Goal: Transaction & Acquisition: Subscribe to service/newsletter

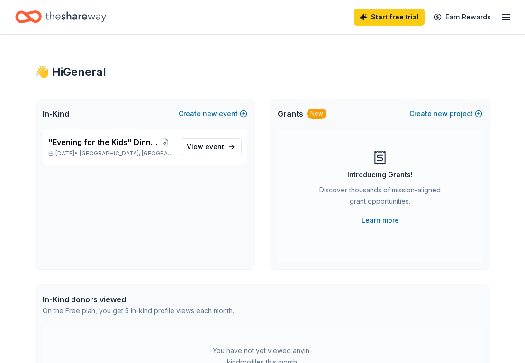
click at [521, 12] on div "Start free trial Earn Rewards" at bounding box center [262, 17] width 525 height 34
click at [504, 25] on div "Start free trial Earn Rewards" at bounding box center [433, 17] width 158 height 22
click at [503, 20] on line "button" at bounding box center [506, 20] width 8 height 0
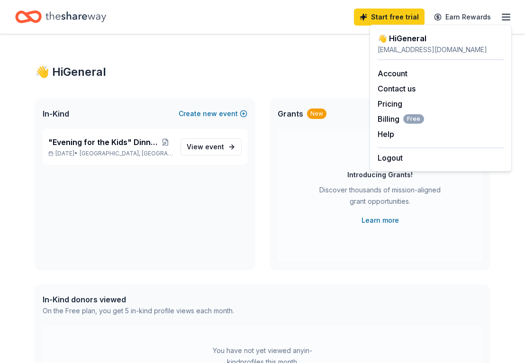
click at [405, 220] on div "Introducing Grants! Discover thousands of mission-aligned grant opportunities. …" at bounding box center [380, 188] width 167 height 76
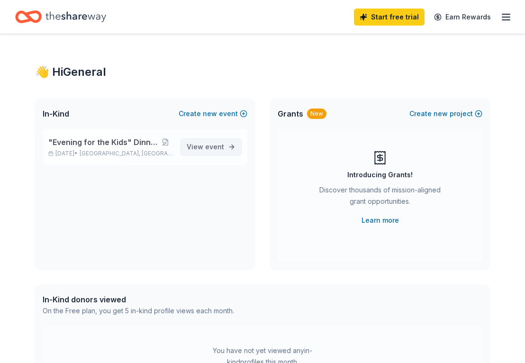
click at [217, 149] on span "event" at bounding box center [214, 147] width 19 height 8
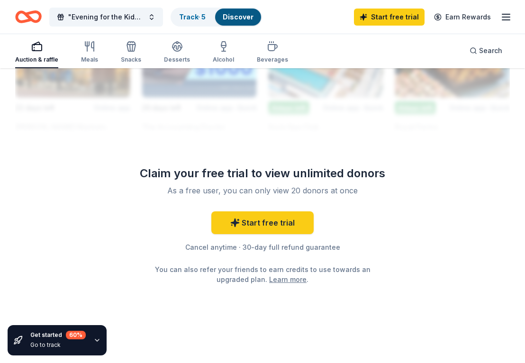
scroll to position [1106, 0]
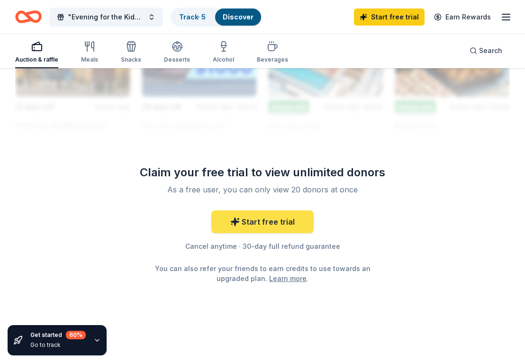
click at [288, 226] on link "Start free trial" at bounding box center [262, 221] width 102 height 23
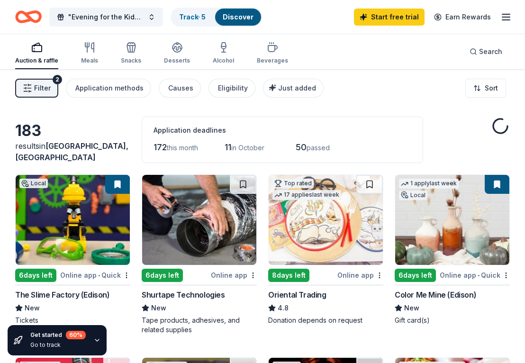
scroll to position [1106, 0]
